Goal: Task Accomplishment & Management: Complete application form

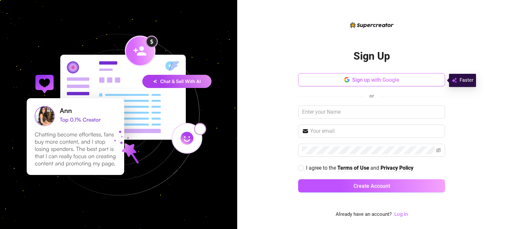
click at [367, 81] on span "Sign up with Google" at bounding box center [375, 80] width 47 height 6
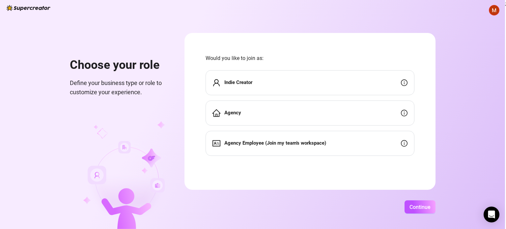
click at [257, 82] on div "Indie Creator" at bounding box center [310, 82] width 209 height 25
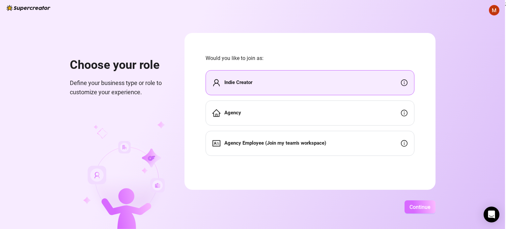
click at [418, 208] on span "Continue" at bounding box center [419, 207] width 21 height 6
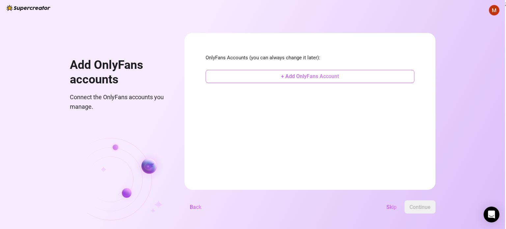
click at [310, 82] on button "+ Add OnlyFans Account" at bounding box center [310, 76] width 209 height 13
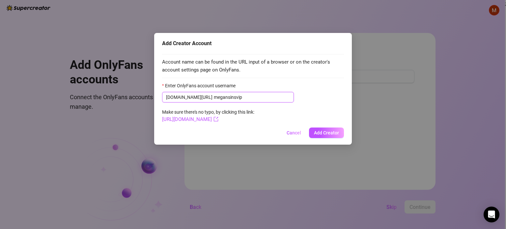
type input "megansinsvip"
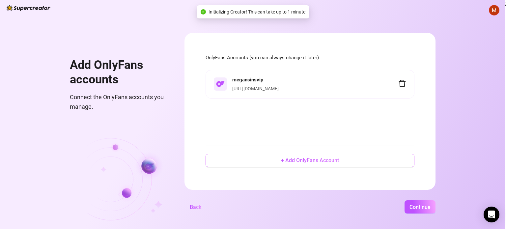
click at [289, 161] on span "+ Add OnlyFans Account" at bounding box center [310, 160] width 58 height 6
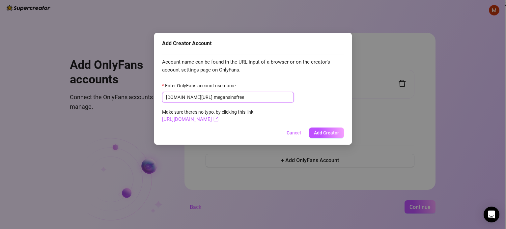
type input "megansinsfree"
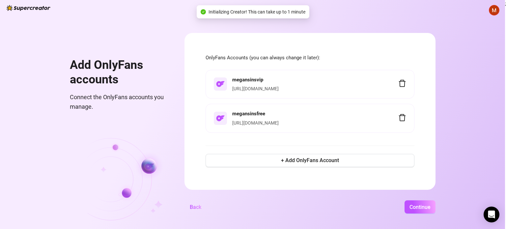
click at [427, 216] on div "Add OnlyFans accounts Connect the OnlyFans accounts you manage. OnlyFans Accoun…" at bounding box center [252, 114] width 505 height 229
click at [414, 206] on span "Continue" at bounding box center [419, 207] width 21 height 6
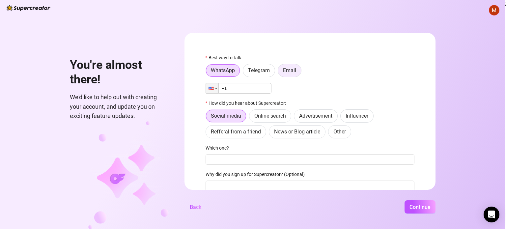
click at [285, 71] on span "Email" at bounding box center [289, 70] width 13 height 6
click at [280, 72] on input "Email" at bounding box center [280, 72] width 0 height 0
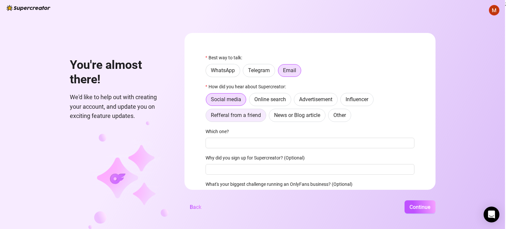
click at [258, 114] on span "Refferal from a friend" at bounding box center [236, 115] width 50 height 6
click at [207, 117] on input "Refferal from a friend" at bounding box center [207, 117] width 0 height 0
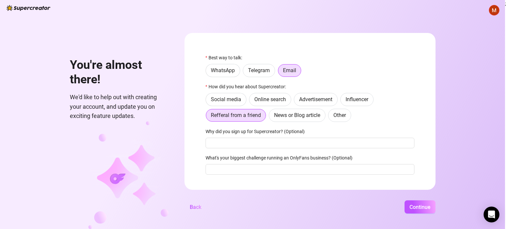
scroll to position [12, 0]
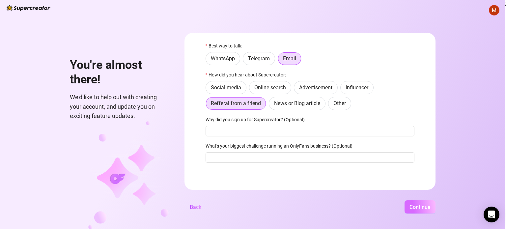
click at [417, 207] on span "Continue" at bounding box center [419, 207] width 21 height 6
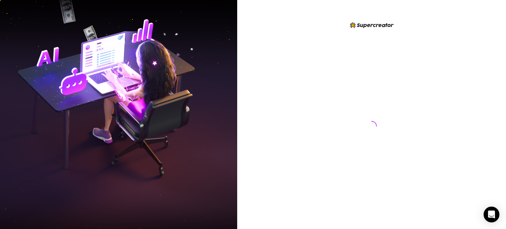
click at [370, 154] on div at bounding box center [371, 123] width 11 height 190
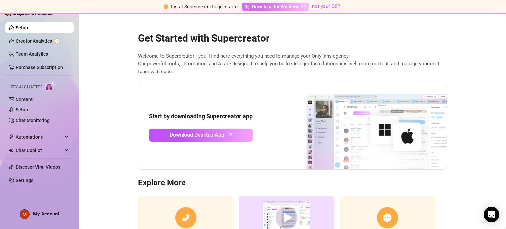
click at [297, 6] on span "Download for Windows PC" at bounding box center [279, 6] width 54 height 7
click at [501, 224] on div at bounding box center [501, 224] width 0 height 0
click at [28, 112] on link "Setup" at bounding box center [22, 109] width 12 height 5
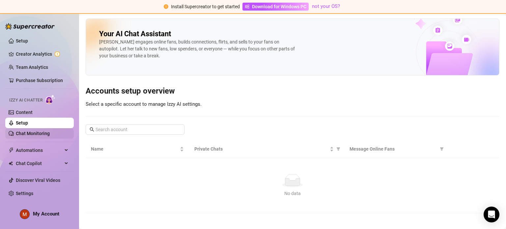
click at [50, 134] on link "Chat Monitoring" at bounding box center [33, 133] width 34 height 5
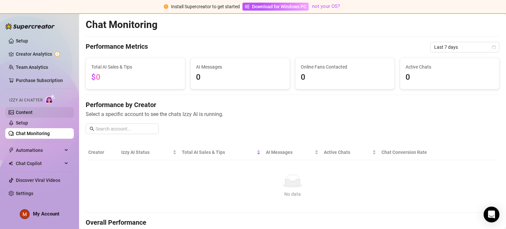
click at [33, 112] on link "Content" at bounding box center [24, 112] width 17 height 5
